Goal: Task Accomplishment & Management: Use online tool/utility

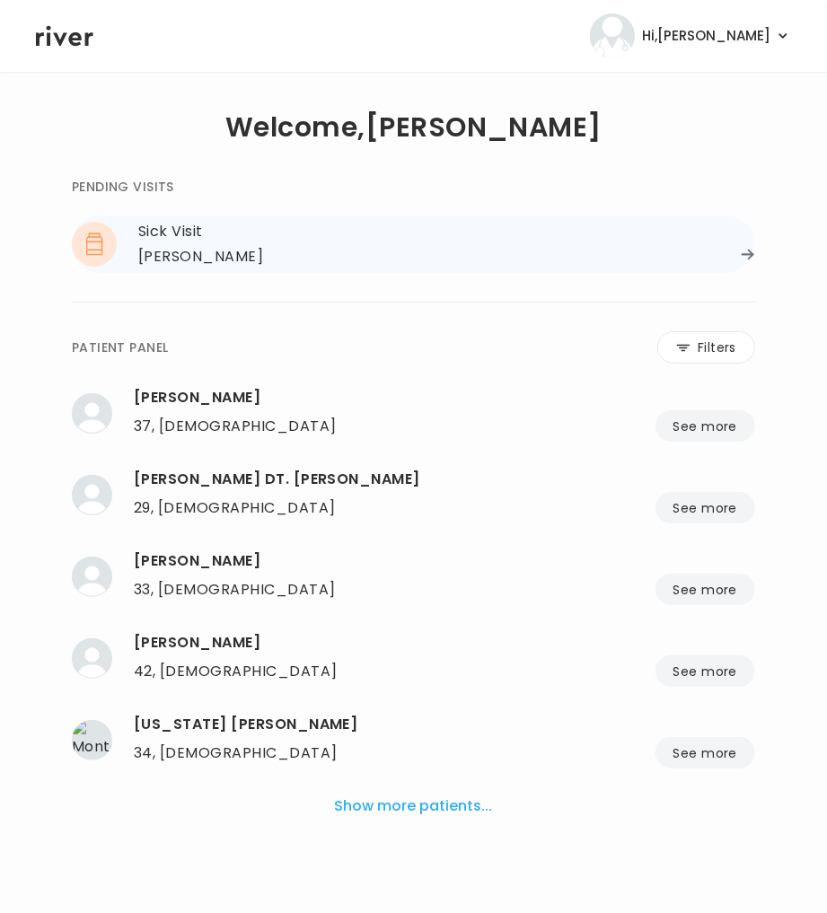
click at [259, 245] on div "[PERSON_NAME]" at bounding box center [200, 256] width 125 height 25
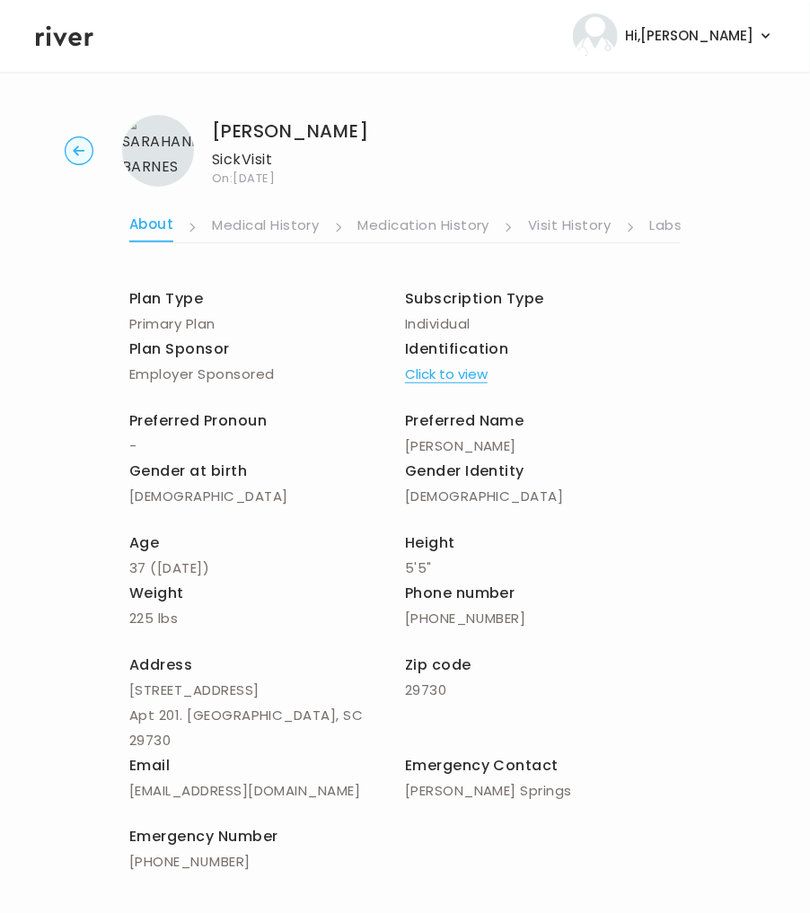
click at [670, 224] on link "Labs" at bounding box center [666, 227] width 32 height 29
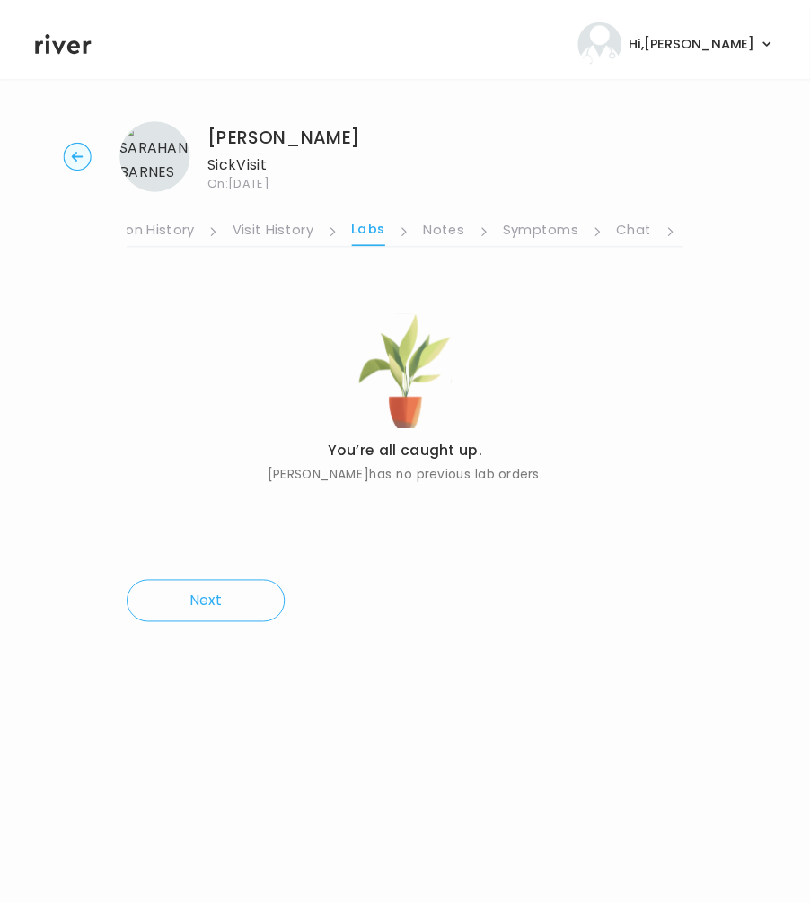
scroll to position [0, 359]
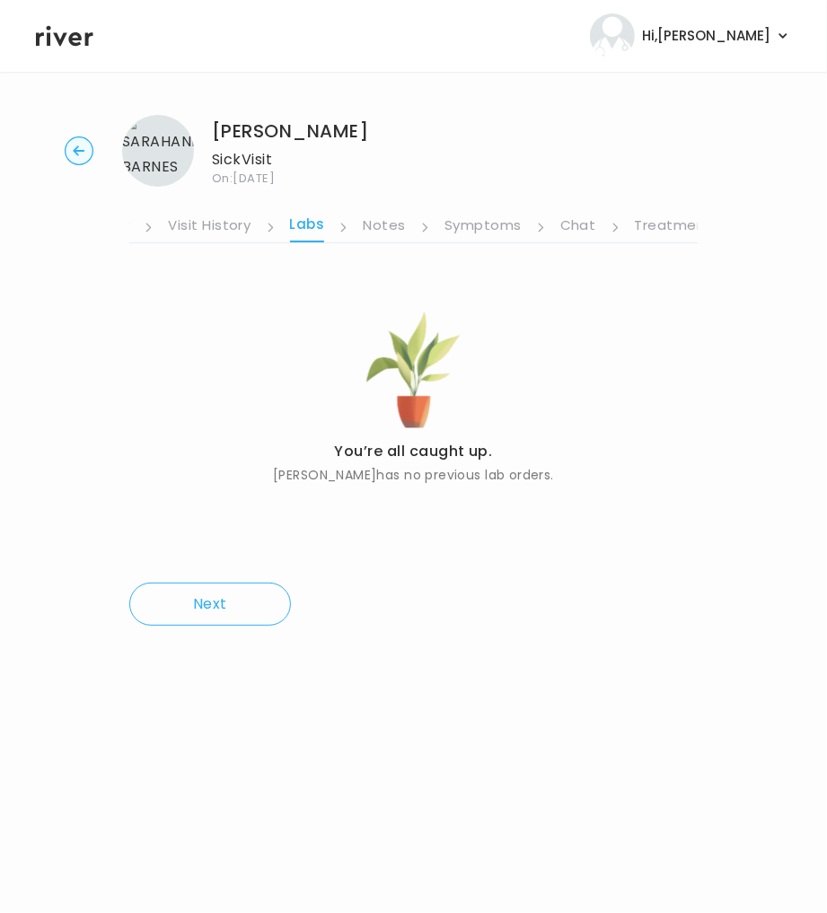
click at [479, 224] on link "Symptoms" at bounding box center [482, 227] width 77 height 29
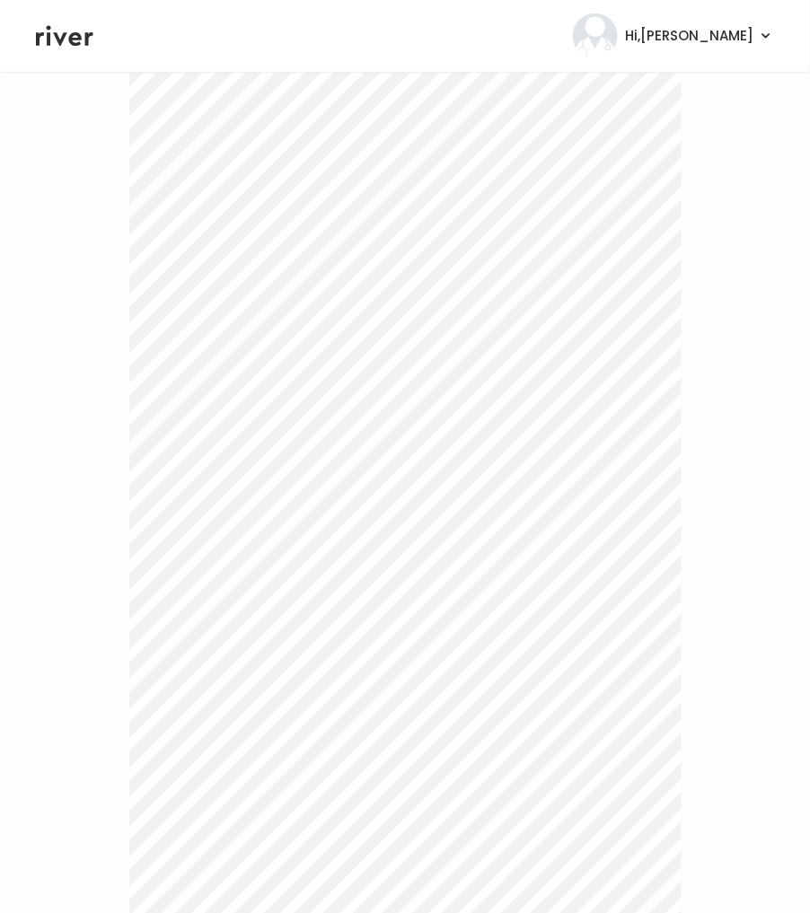
scroll to position [449, 0]
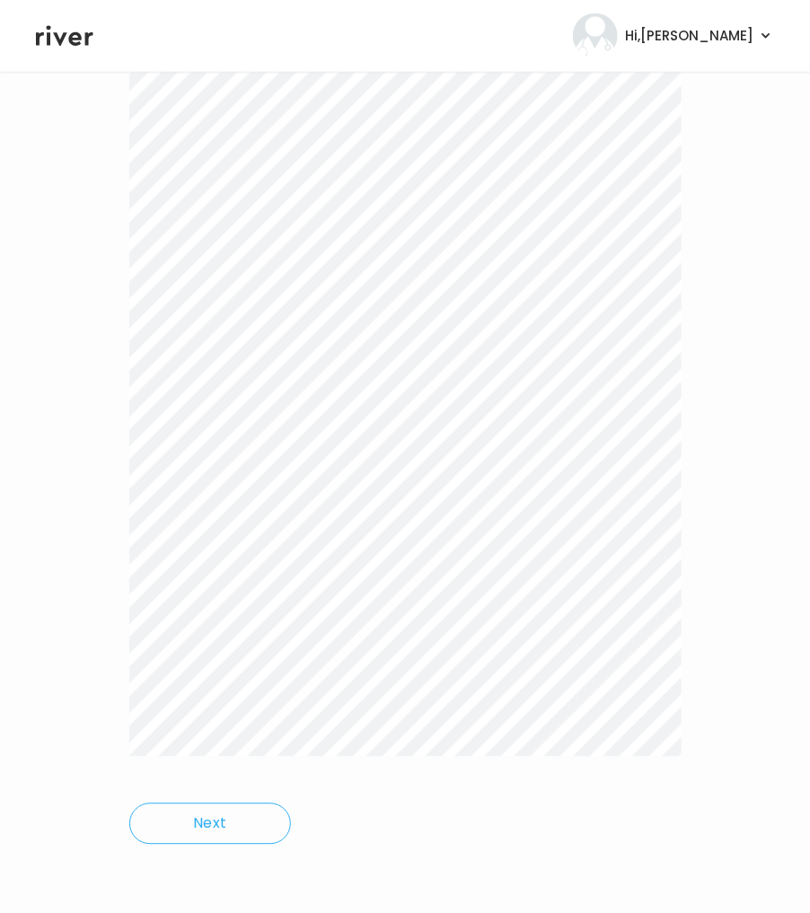
drag, startPoint x: 127, startPoint y: 288, endPoint x: 676, endPoint y: 769, distance: 729.7
click at [676, 769] on div "[PERSON_NAME] Sick Visit On: [DATE] About Medical History Medication History Vi…" at bounding box center [405, 268] width 810 height 1233
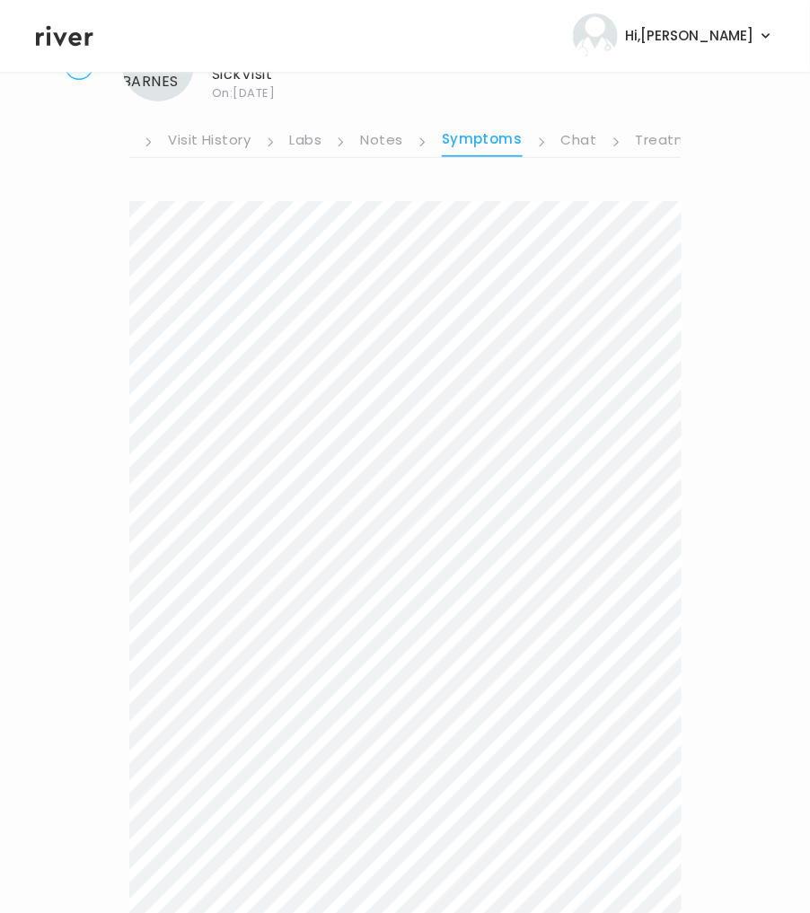
scroll to position [0, 0]
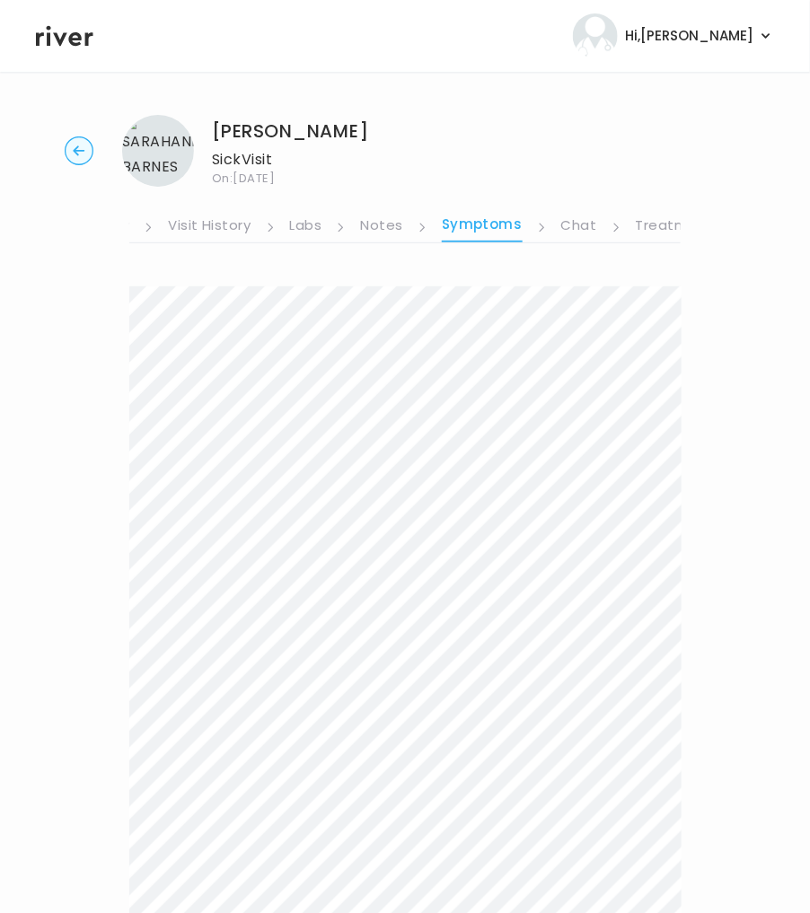
click at [642, 224] on link "Treatment Plan" at bounding box center [691, 227] width 111 height 29
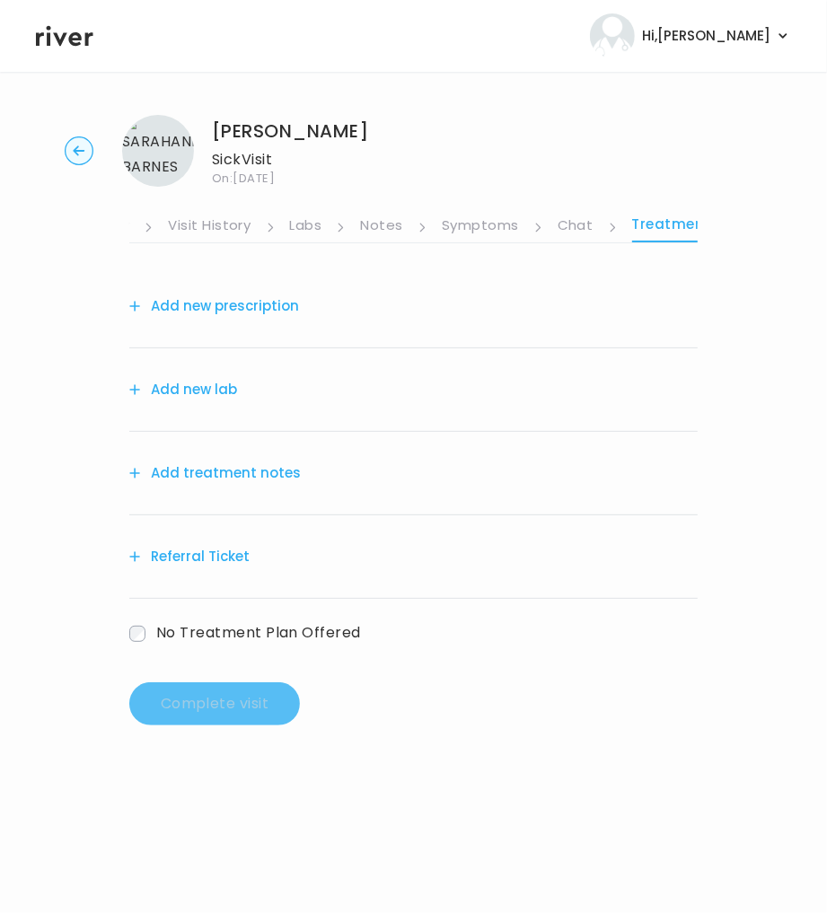
click at [263, 470] on button "Add treatment notes" at bounding box center [214, 473] width 171 height 25
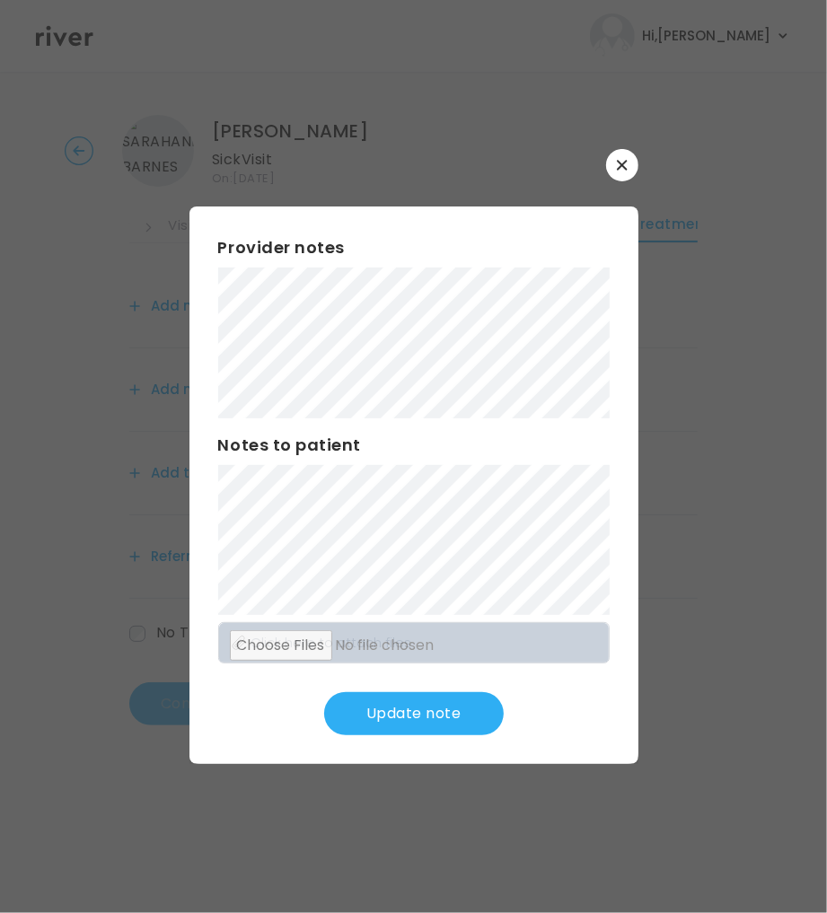
click at [443, 724] on button "Update note" at bounding box center [414, 713] width 180 height 43
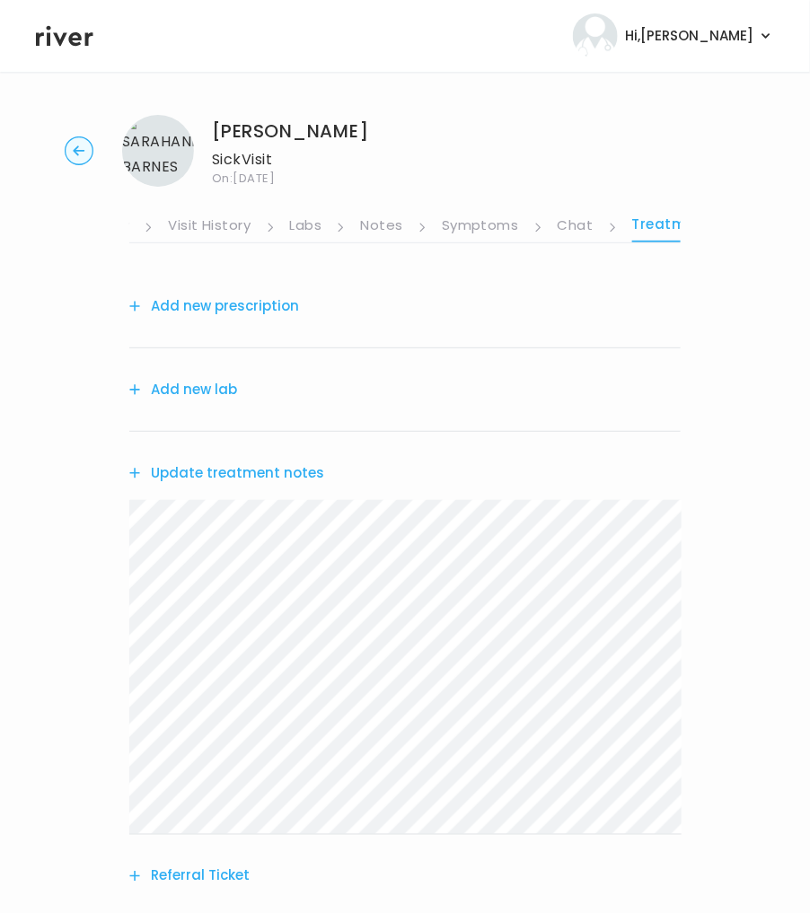
click at [233, 304] on button "Add new prescription" at bounding box center [214, 306] width 170 height 25
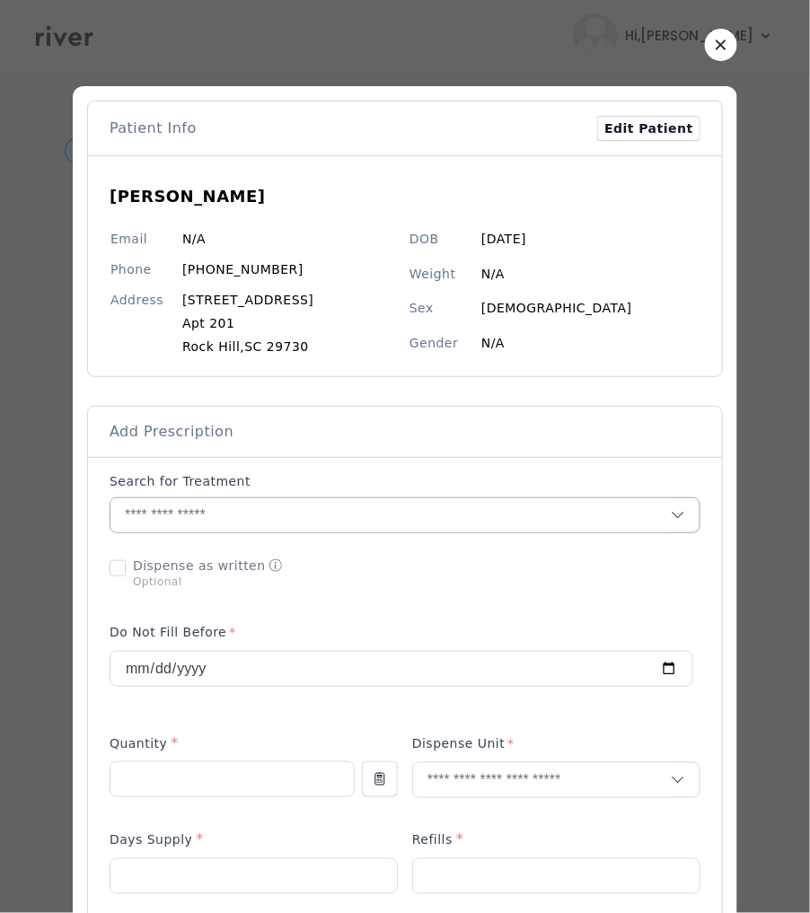
click at [192, 528] on input "text" at bounding box center [390, 515] width 560 height 34
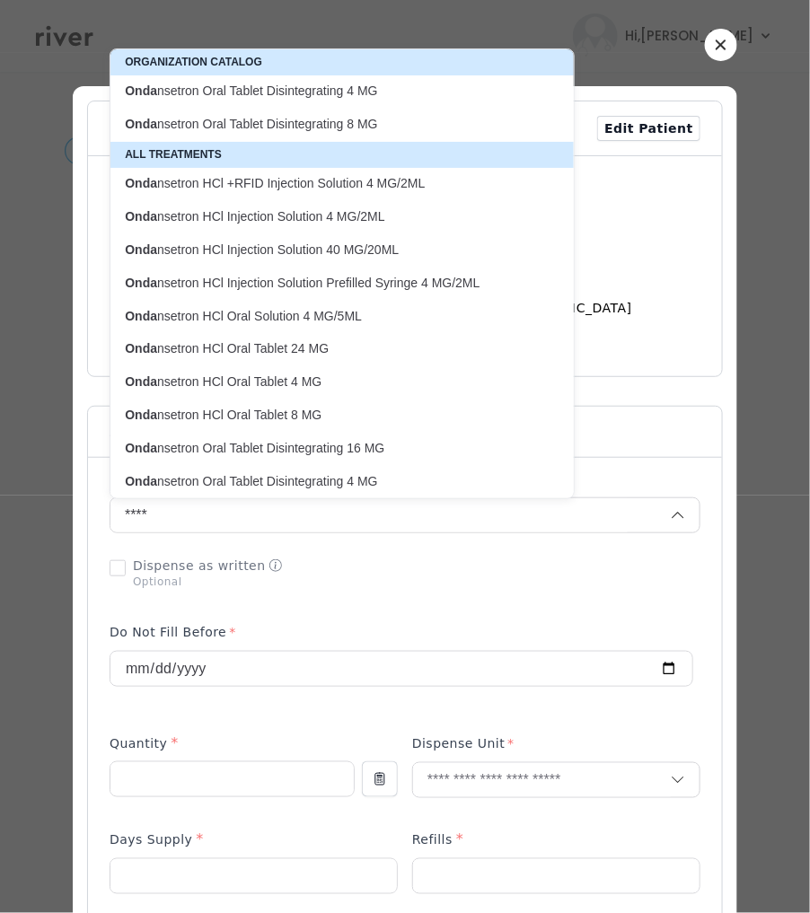
click at [236, 90] on p "Onda nsetron Oral Tablet Disintegrating 4 MG" at bounding box center [331, 91] width 413 height 17
type input "**********"
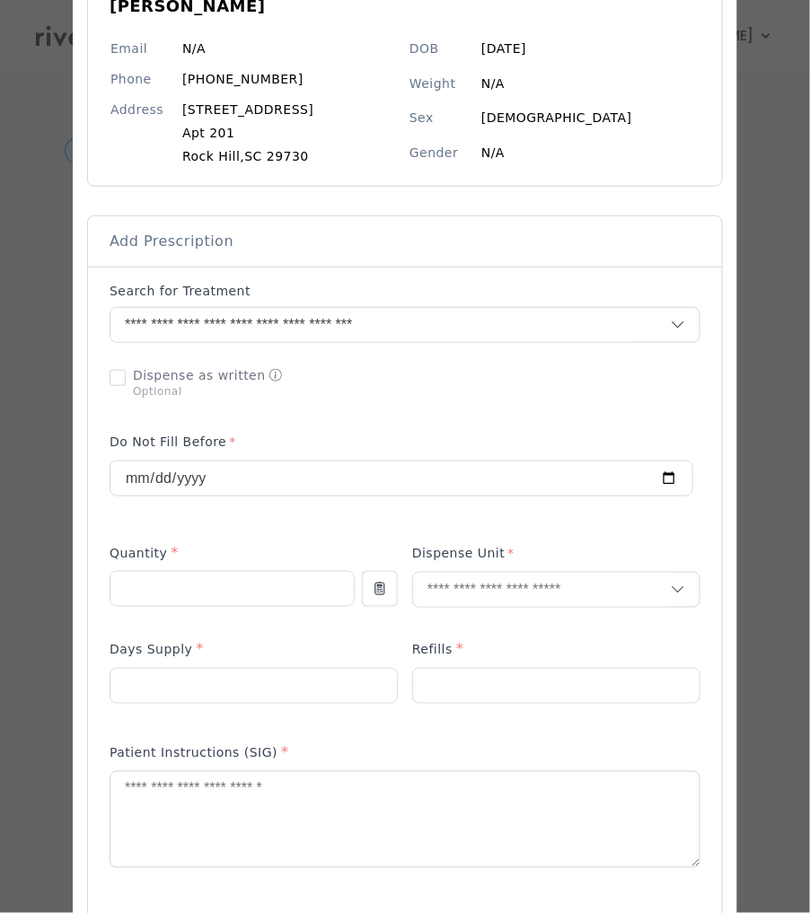
scroll to position [222, 0]
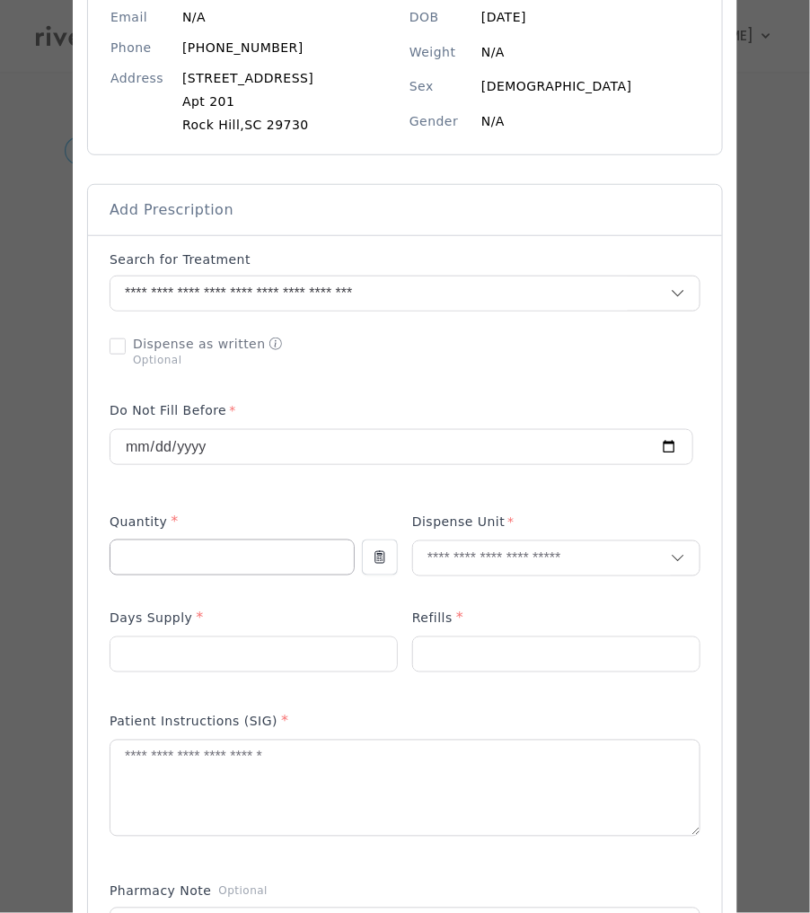
click at [197, 557] on input "number" at bounding box center [231, 557] width 243 height 34
click at [501, 558] on input "text" at bounding box center [542, 558] width 258 height 34
drag, startPoint x: 153, startPoint y: 556, endPoint x: 37, endPoint y: 520, distance: 121.3
click at [37, 520] on div "​" at bounding box center [405, 759] width 810 height 1963
type input "**"
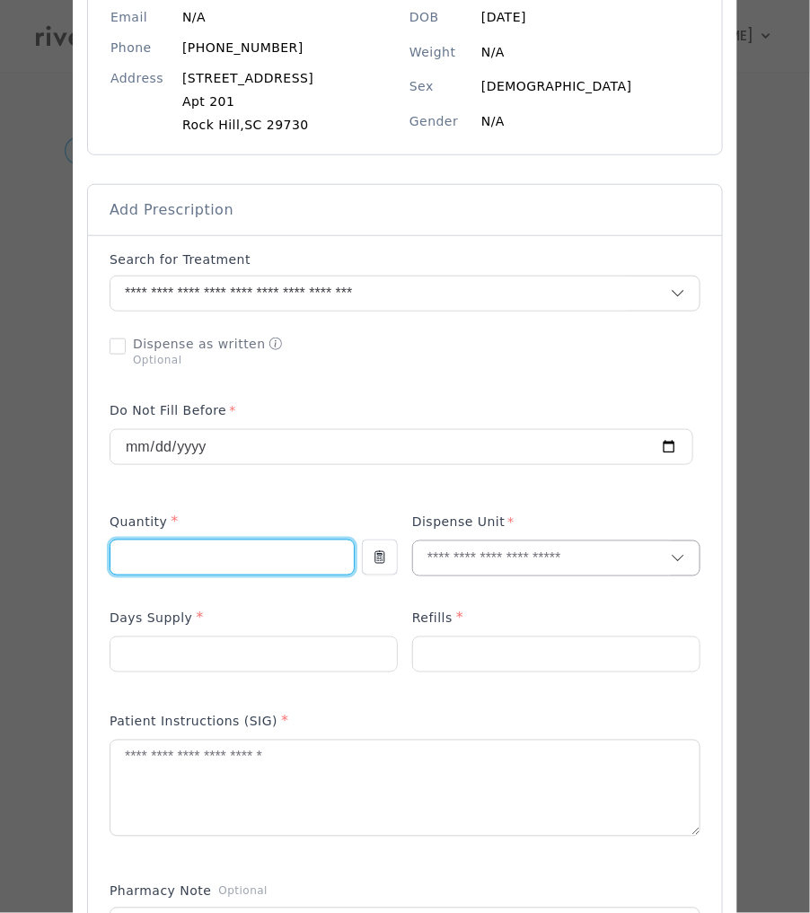
click at [523, 542] on div at bounding box center [556, 558] width 288 height 36
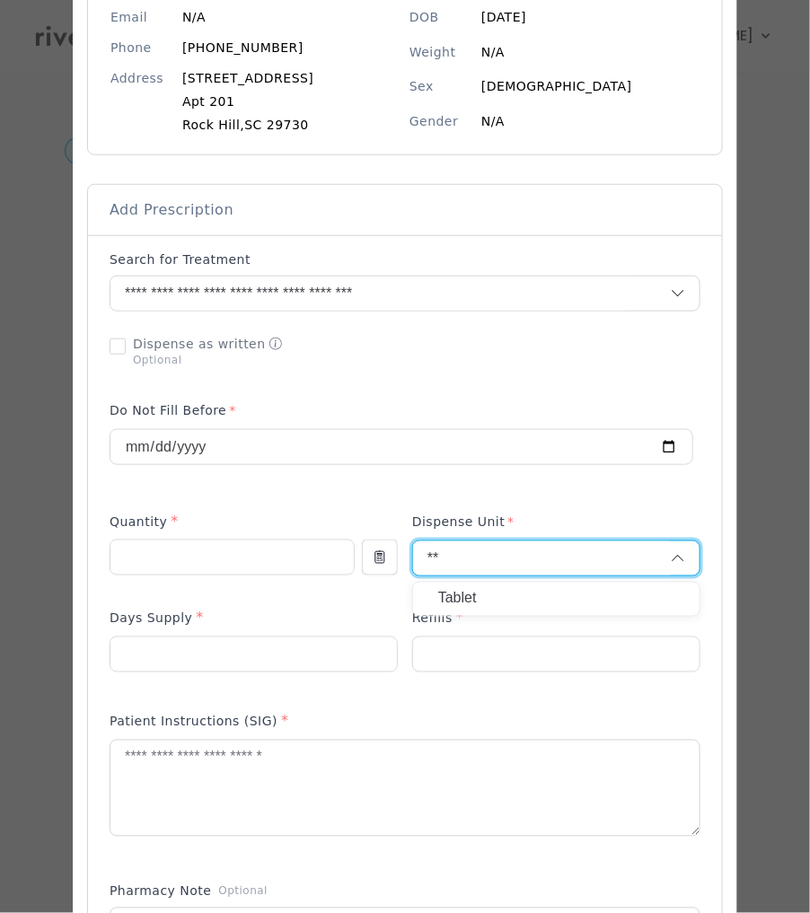
type input "**"
click at [482, 597] on p "Tablet" at bounding box center [556, 599] width 236 height 26
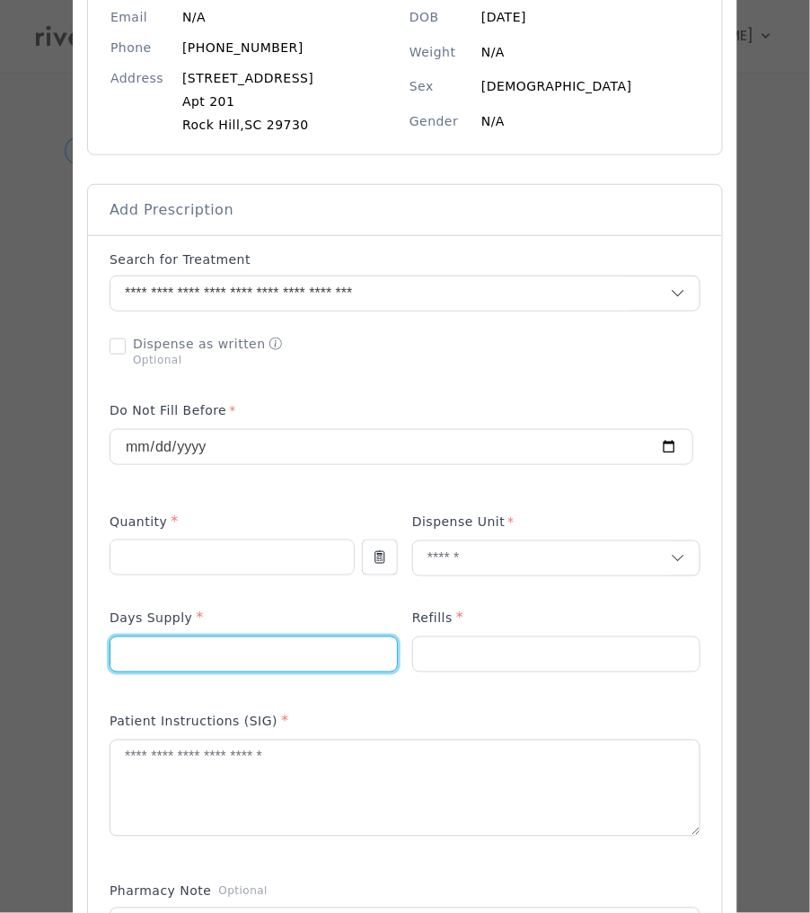
click at [268, 661] on input "number" at bounding box center [253, 654] width 286 height 34
type input "*"
click at [502, 656] on input "number" at bounding box center [556, 654] width 286 height 34
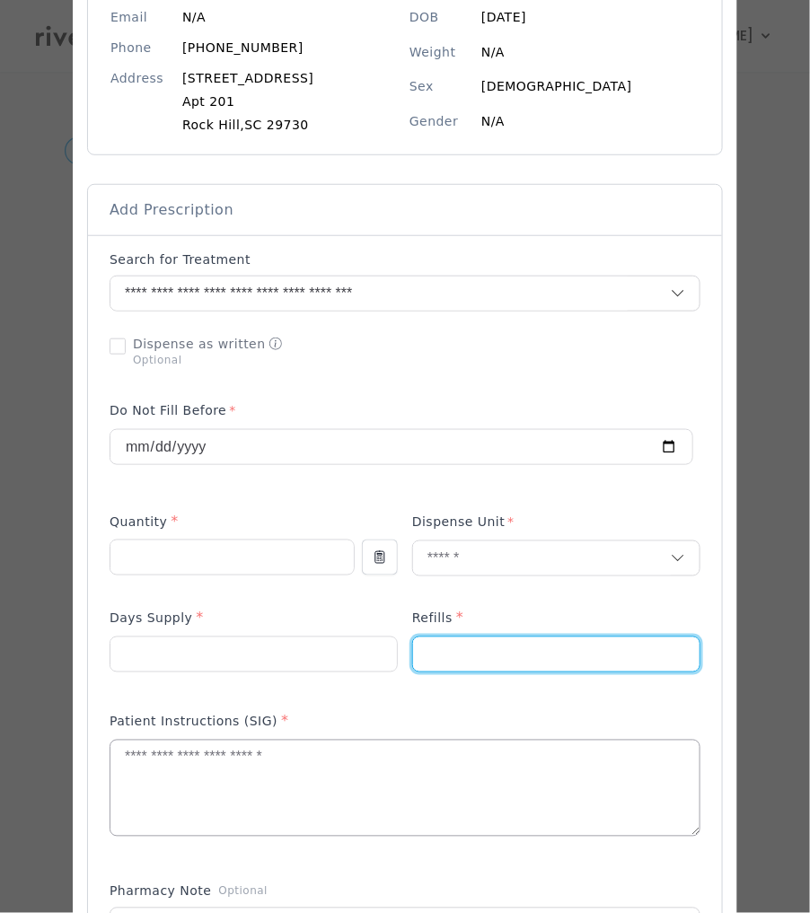
type input "*"
click at [270, 782] on textarea at bounding box center [404, 788] width 589 height 95
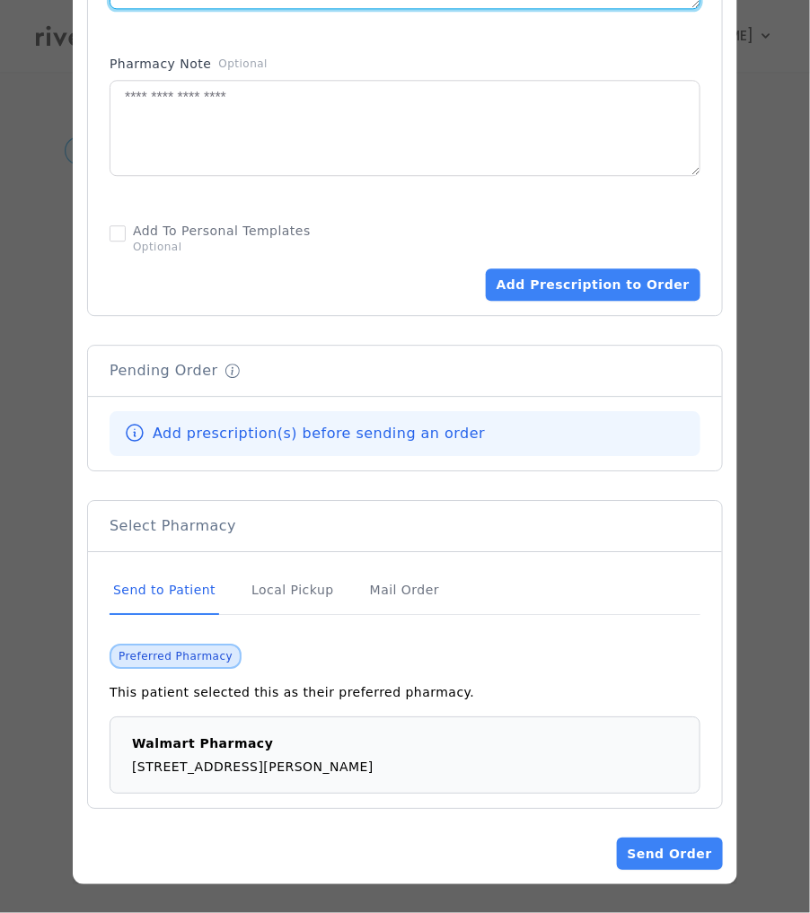
scroll to position [4, 0]
type textarea "**********"
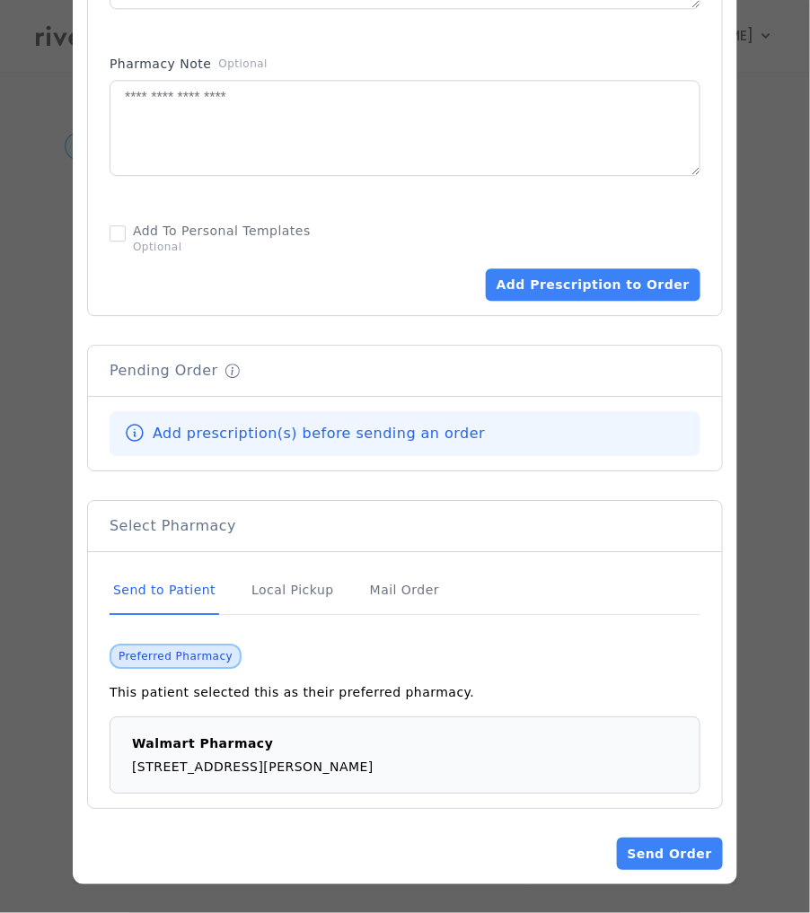
drag, startPoint x: 619, startPoint y: 276, endPoint x: 646, endPoint y: 309, distance: 42.8
click at [619, 276] on button "Add Prescription to Order" at bounding box center [593, 284] width 215 height 32
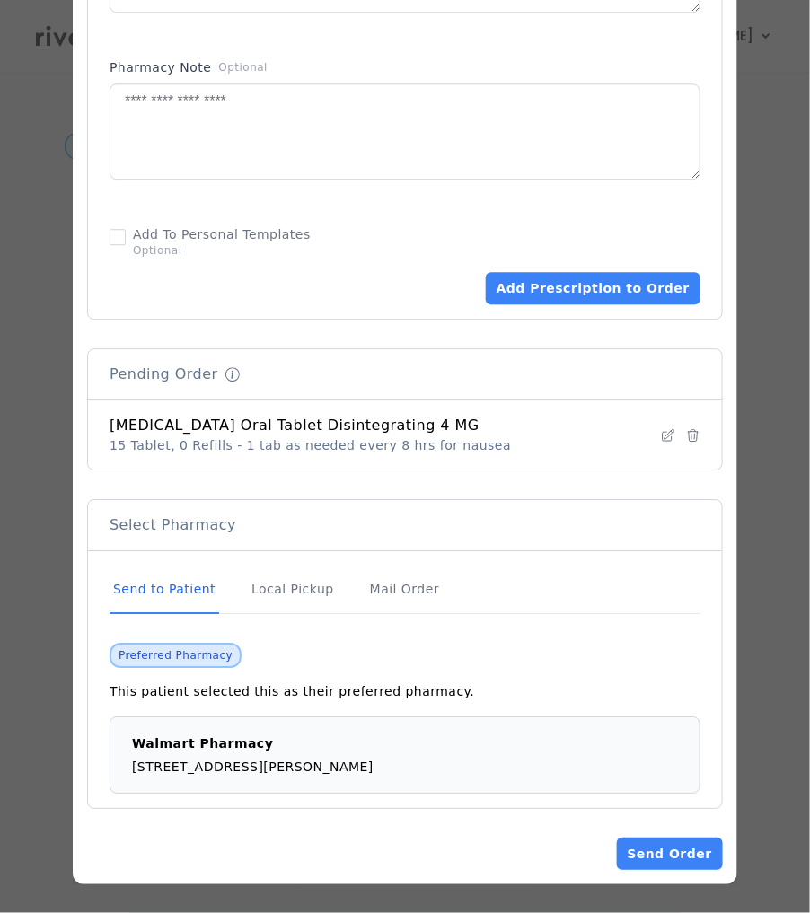
scroll to position [1049, 0]
click at [657, 854] on button "Send Order" at bounding box center [670, 854] width 106 height 32
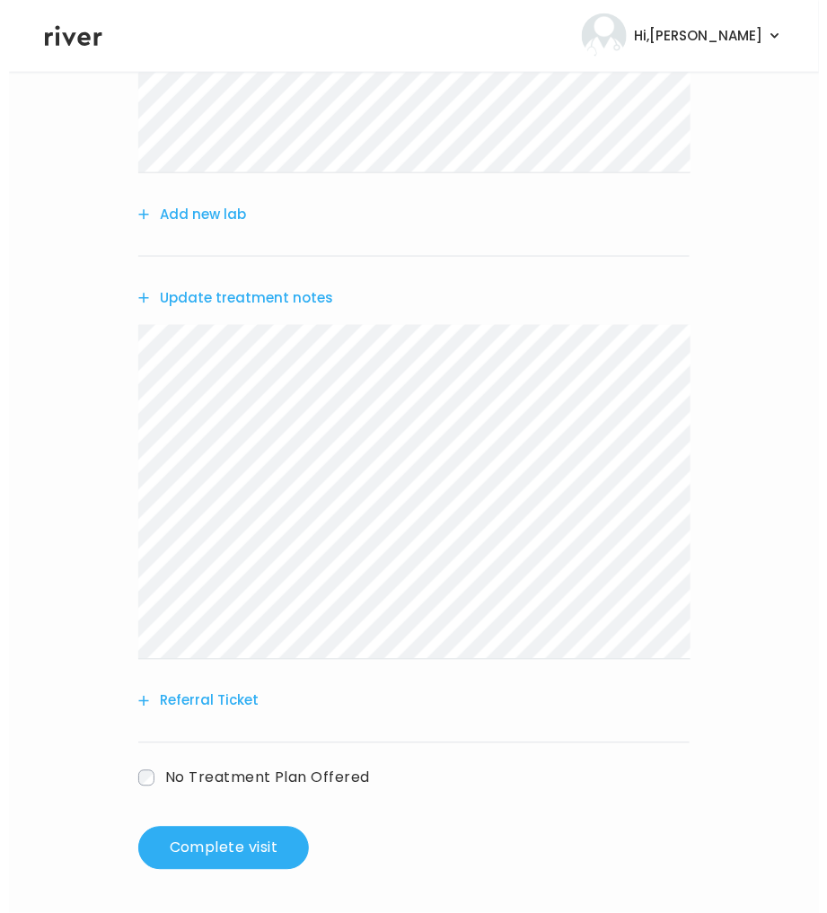
scroll to position [0, 0]
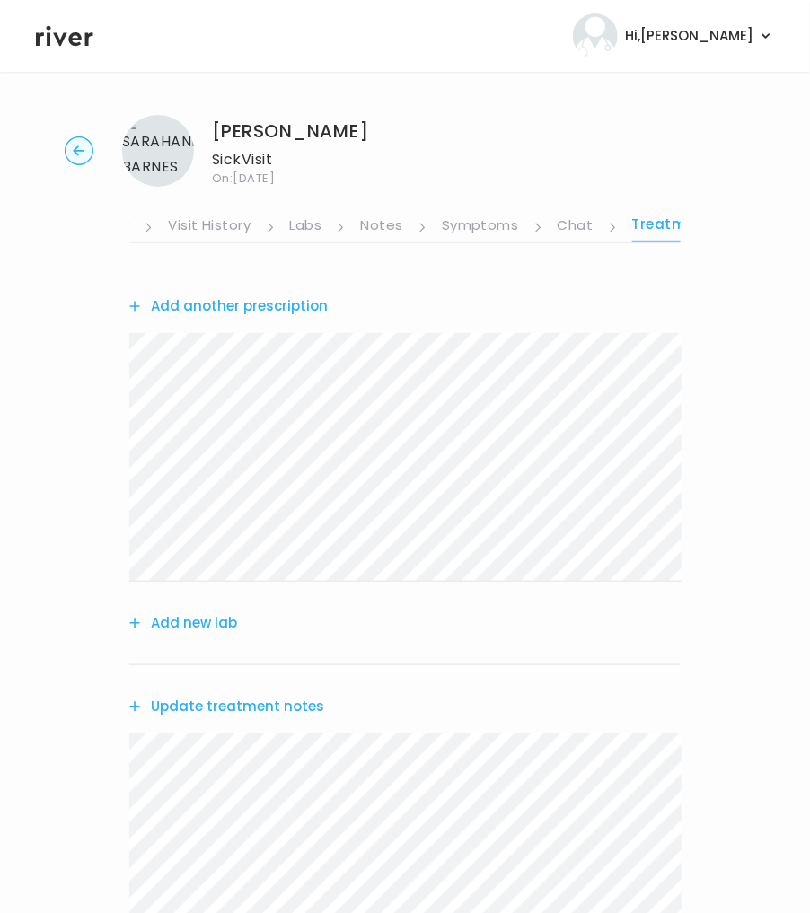
click at [186, 224] on link "Visit History" at bounding box center [209, 227] width 83 height 29
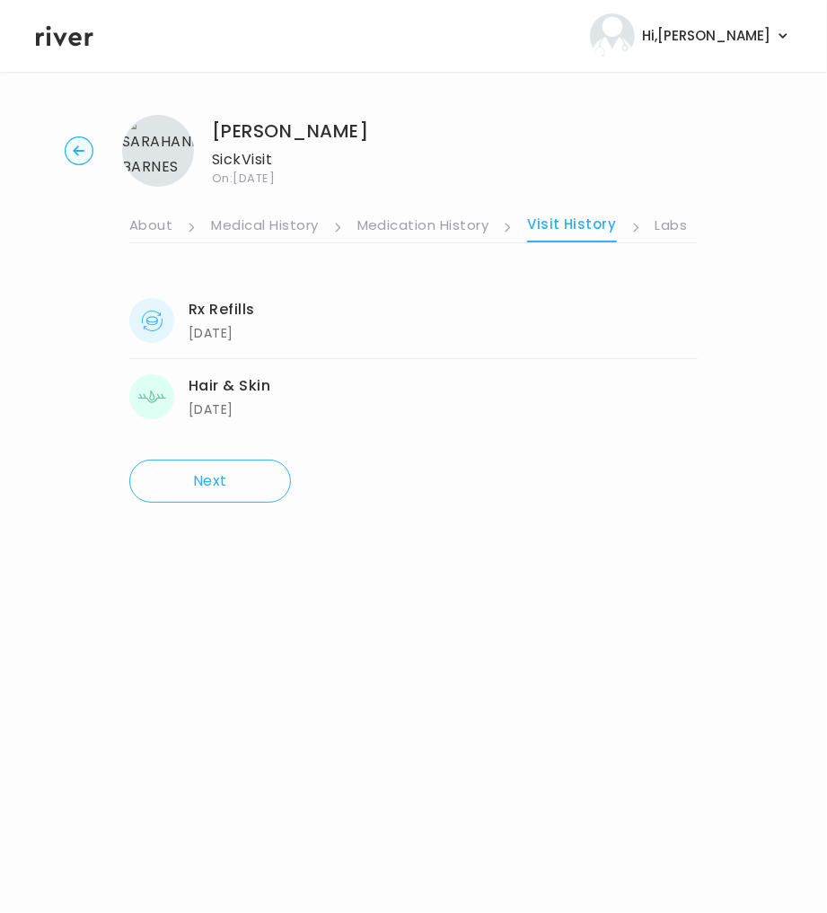
click at [158, 227] on link "About" at bounding box center [150, 227] width 43 height 29
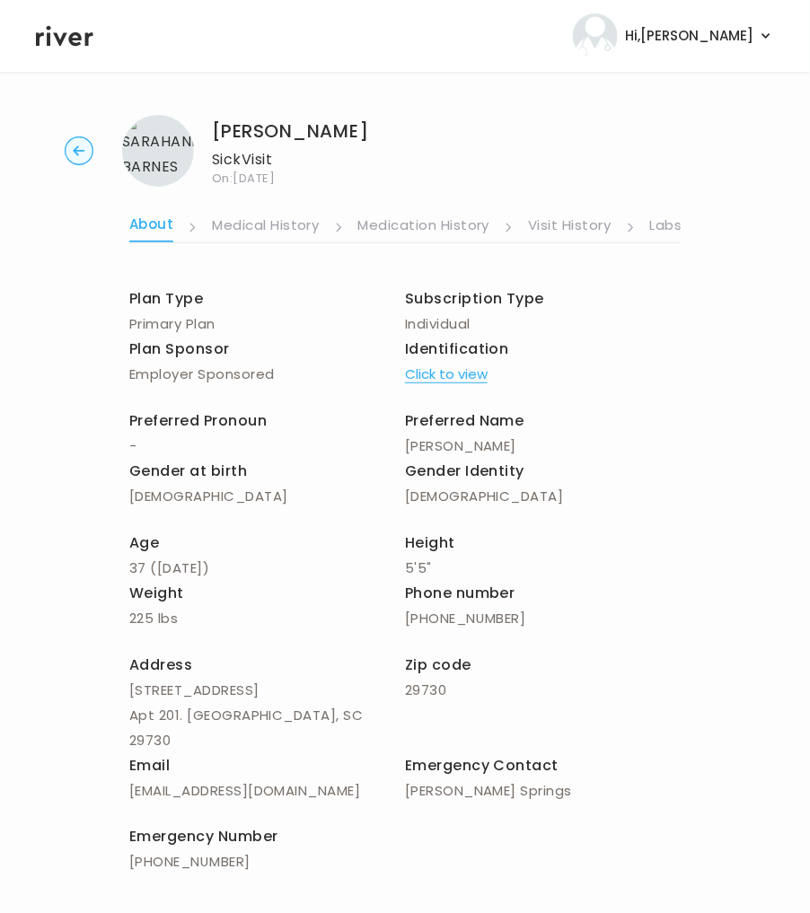
click at [656, 230] on link "Labs" at bounding box center [666, 227] width 32 height 29
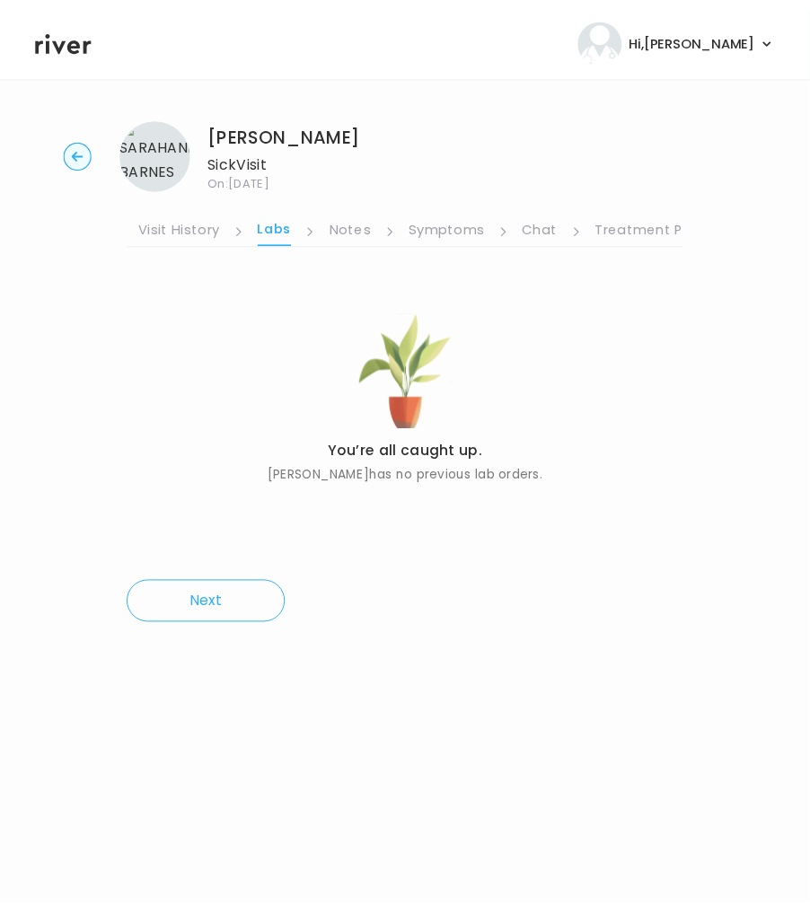
scroll to position [0, 400]
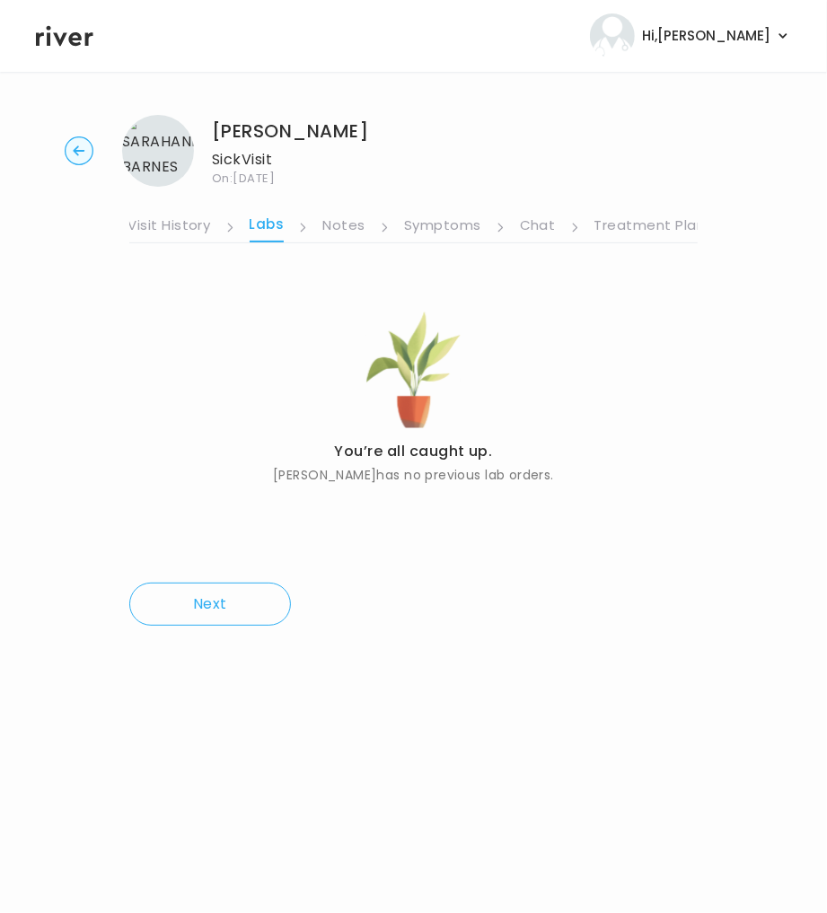
click at [648, 231] on link "Treatment Plan" at bounding box center [649, 227] width 111 height 29
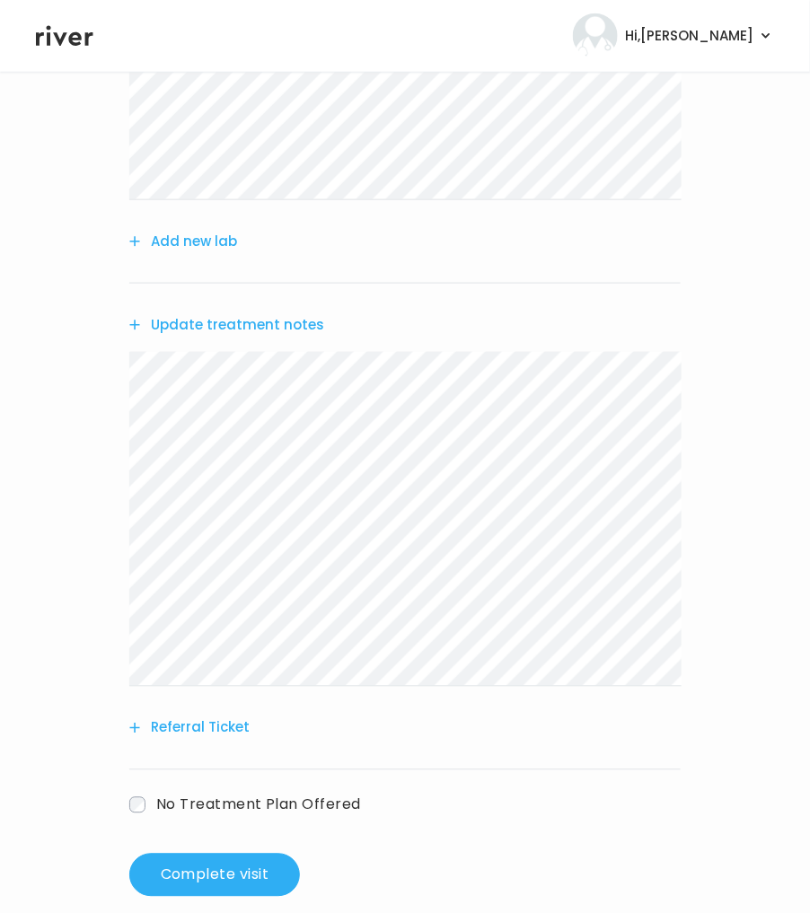
scroll to position [382, 0]
click at [242, 863] on button "Complete visit" at bounding box center [214, 874] width 171 height 43
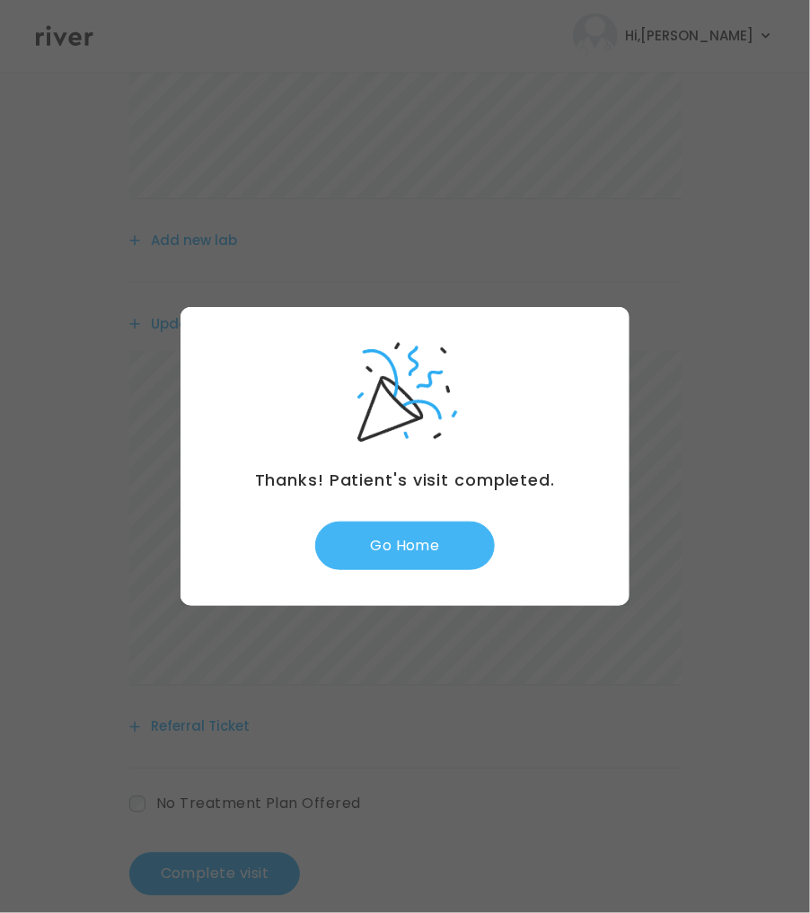
click at [420, 546] on button "Go Home" at bounding box center [405, 546] width 180 height 48
